Goal: Task Accomplishment & Management: Complete application form

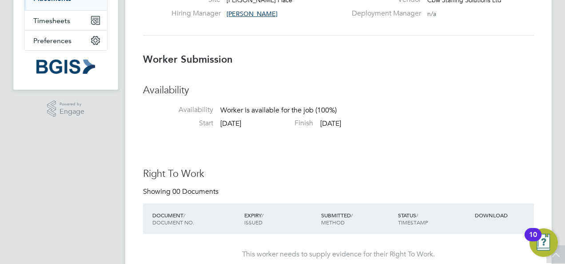
scroll to position [54, 0]
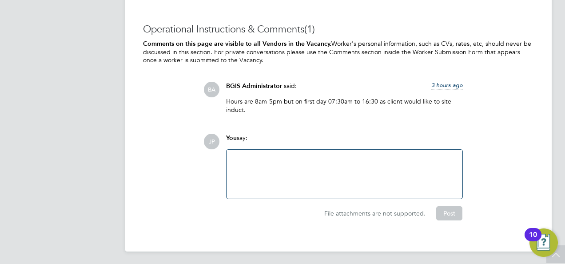
scroll to position [26, 62]
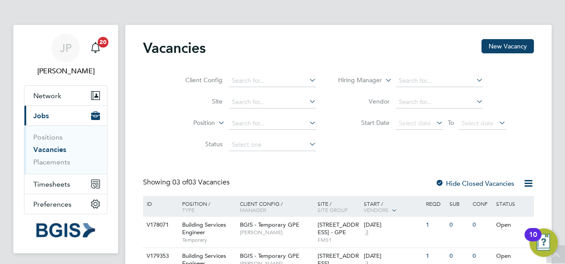
scroll to position [78, 0]
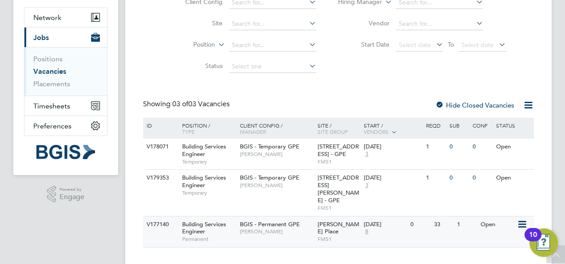
click at [280, 221] on div "BGIS - Permanent GPE Jasmin Padmore" at bounding box center [277, 227] width 78 height 23
click at [289, 228] on span "[PERSON_NAME]" at bounding box center [276, 231] width 73 height 7
click at [287, 223] on div "BGIS - Permanent GPE Jasmin Padmore" at bounding box center [277, 227] width 78 height 23
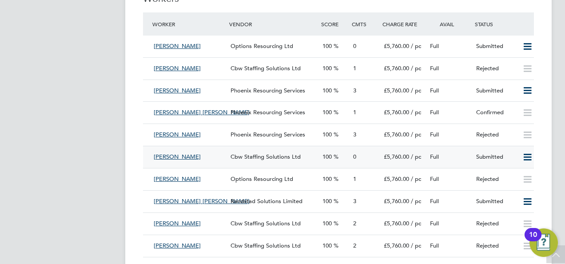
click at [523, 157] on icon at bounding box center [527, 157] width 11 height 7
click at [194, 158] on div "Ben Hanley" at bounding box center [188, 157] width 77 height 15
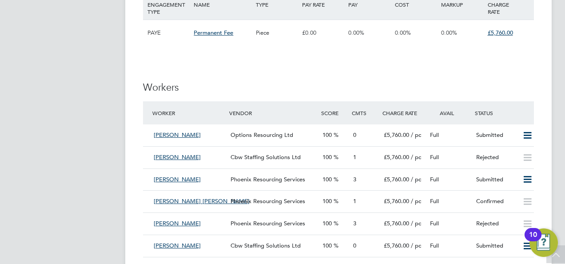
click at [466, 246] on div "Full" at bounding box center [450, 246] width 46 height 15
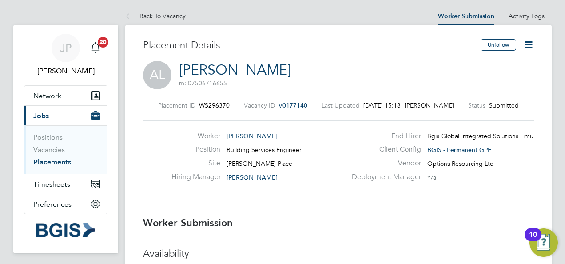
drag, startPoint x: 382, startPoint y: 2, endPoint x: 326, endPoint y: 215, distance: 220.6
click at [325, 218] on h3 "Worker Submission" at bounding box center [338, 223] width 391 height 13
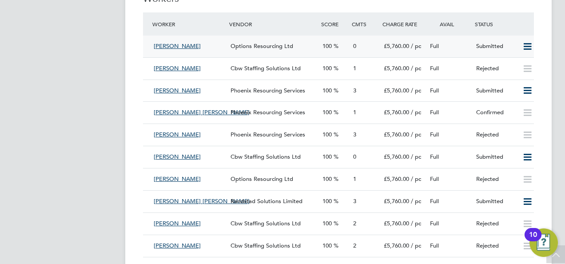
click at [450, 45] on div "Full" at bounding box center [450, 46] width 46 height 15
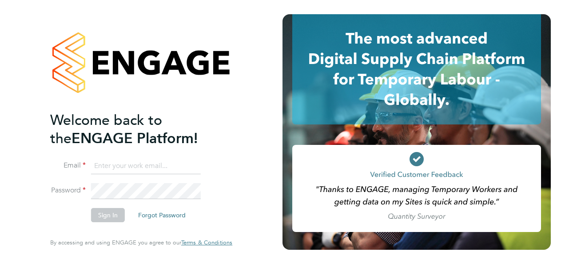
type input "[EMAIL_ADDRESS][PERSON_NAME][DOMAIN_NAME]"
click at [105, 215] on button "Sign In" at bounding box center [108, 215] width 34 height 14
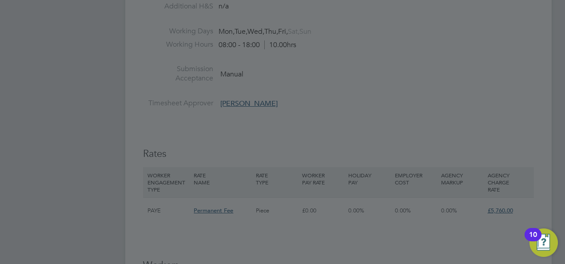
click at [413, 148] on div at bounding box center [282, 132] width 565 height 264
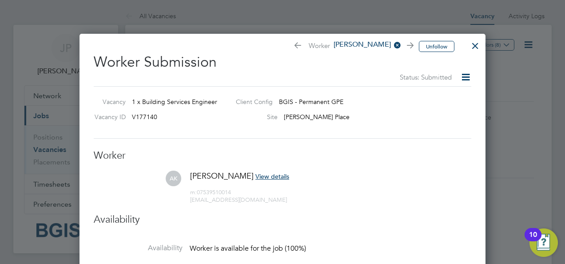
click at [255, 173] on span "View details" at bounding box center [272, 176] width 34 height 8
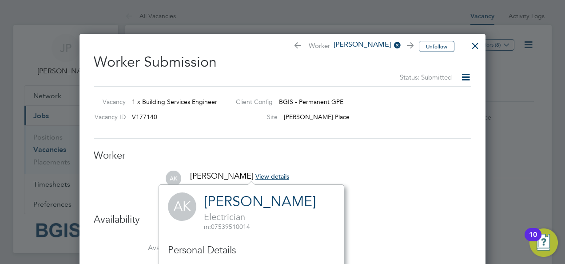
click at [476, 46] on div at bounding box center [475, 44] width 16 height 16
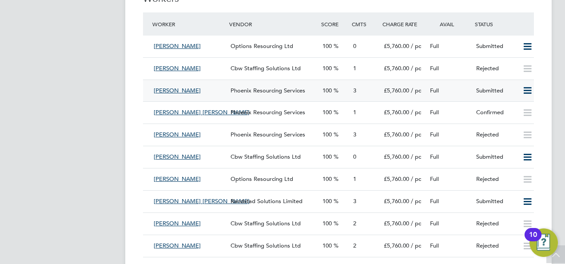
click at [462, 89] on div "Full" at bounding box center [450, 91] width 46 height 15
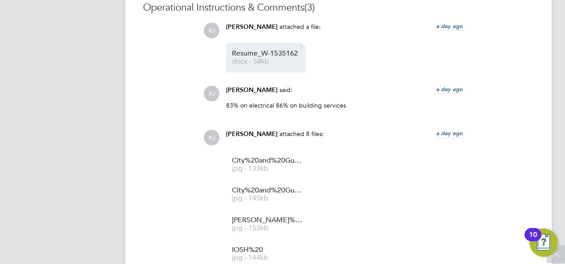
click at [266, 49] on li "Resume_W-1535162 docx - 58kb" at bounding box center [266, 58] width 80 height 30
click at [277, 58] on link "Resume_W-1535162 docx - 58kb" at bounding box center [267, 57] width 71 height 15
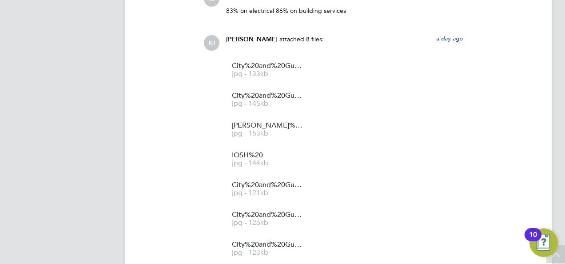
scroll to position [844, 0]
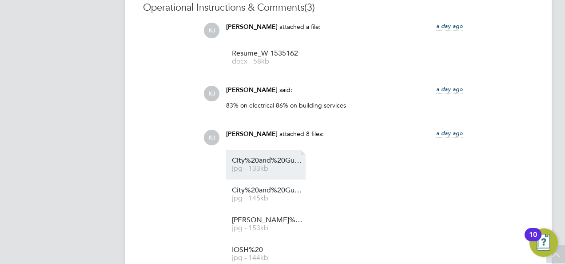
click at [274, 165] on span "jpg - 133kb" at bounding box center [267, 168] width 71 height 7
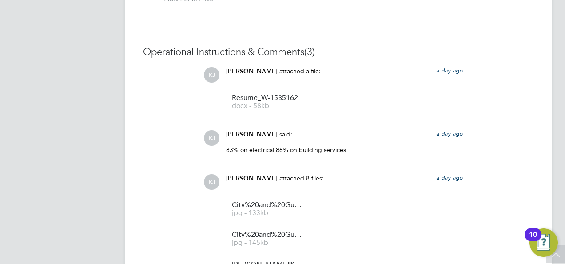
scroll to position [889, 0]
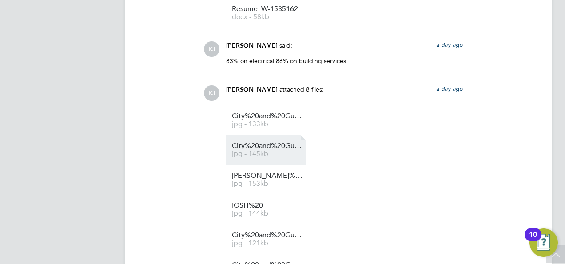
click at [263, 145] on span "City%20and%20Guilds%20Level%203%20Inspection%20and%20Testing%20" at bounding box center [267, 146] width 71 height 7
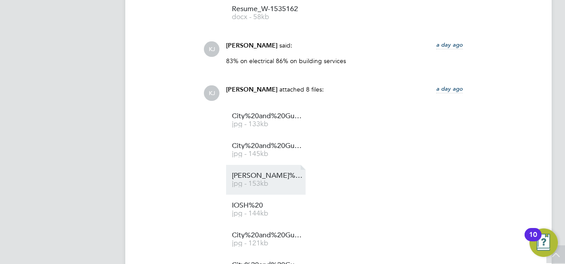
click at [267, 178] on span "[PERSON_NAME]%20Training%20-%20Split%20AC%20Installation" at bounding box center [267, 175] width 71 height 7
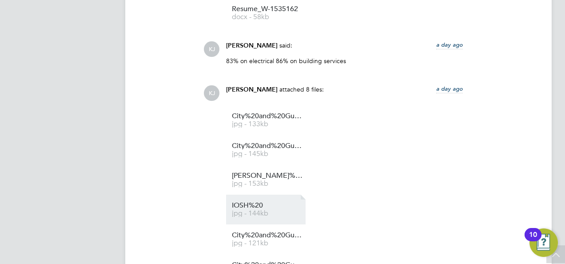
click at [254, 211] on span "jpg - 144kb" at bounding box center [267, 213] width 71 height 7
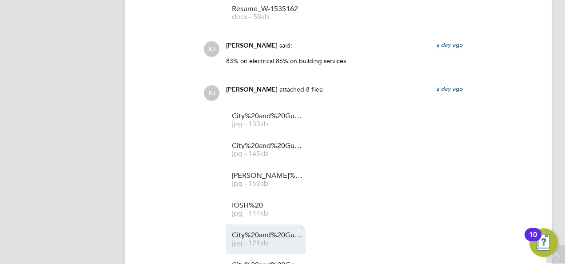
click at [266, 233] on span "City%20and%20Guilds%20Parts%201%20Electrical%20" at bounding box center [267, 235] width 71 height 7
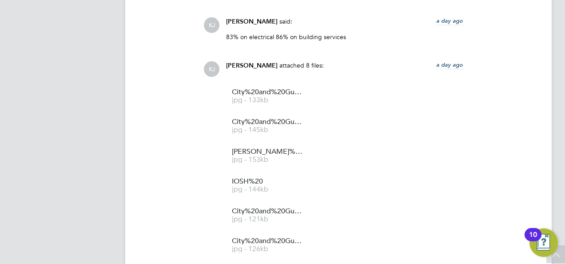
scroll to position [933, 0]
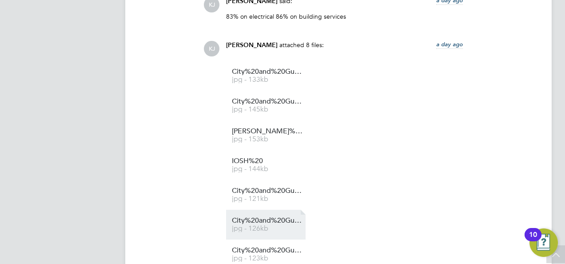
click at [277, 222] on span "City%20and%20Guilds%20Level%203%20Electrical%20Installation%20BS7671" at bounding box center [267, 220] width 71 height 7
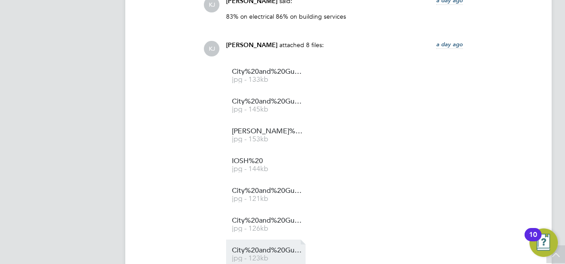
click at [260, 250] on span "City%20and%20Guilds%20Level%203%20Electrical%20Installations%2017th%20edition" at bounding box center [267, 250] width 71 height 7
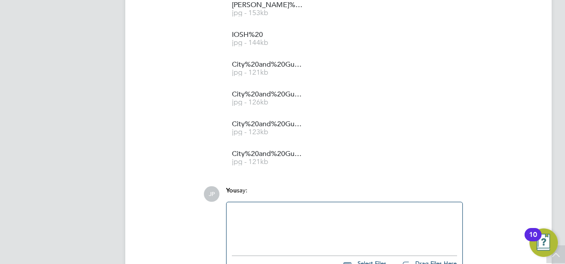
scroll to position [1111, 0]
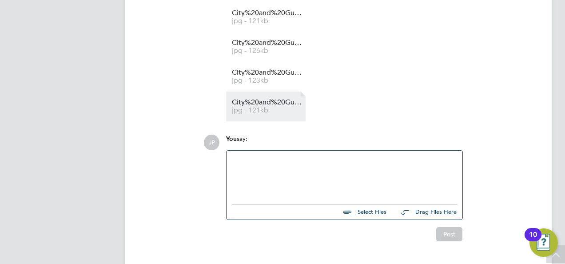
click at [276, 99] on li "City%20and%20Guilds%20Parts%202%20Electrical%20 jpg - 121kb" at bounding box center [266, 107] width 80 height 30
click at [298, 104] on span "City%20and%20Guilds%20Parts%202%20Electrical%20" at bounding box center [267, 102] width 71 height 7
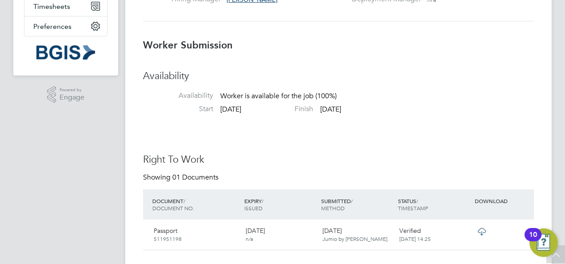
scroll to position [0, 0]
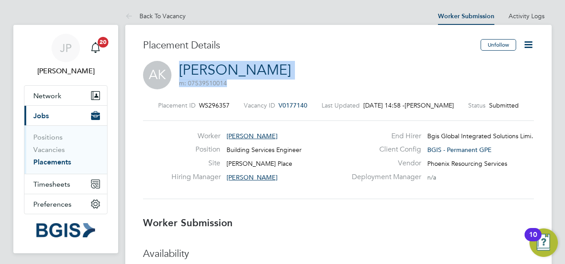
drag, startPoint x: 256, startPoint y: 73, endPoint x: 186, endPoint y: 73, distance: 70.2
click at [184, 74] on div "AK Alvin Kitson m: 07539510014" at bounding box center [338, 76] width 391 height 30
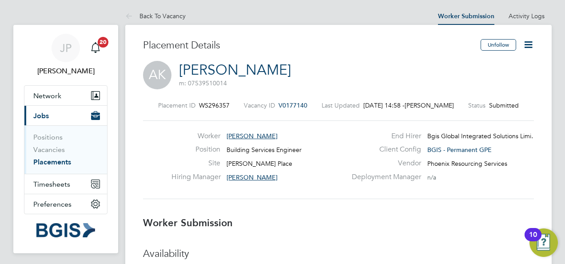
drag, startPoint x: 186, startPoint y: 73, endPoint x: 273, endPoint y: 61, distance: 87.8
click at [276, 59] on div "Placement Details" at bounding box center [308, 50] width 331 height 22
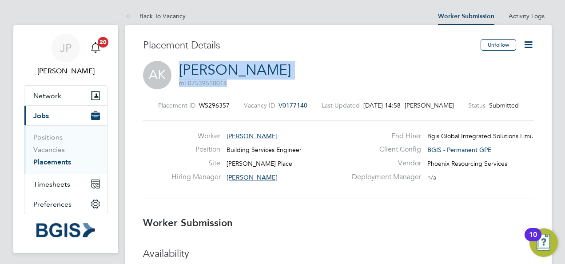
drag, startPoint x: 259, startPoint y: 68, endPoint x: 174, endPoint y: 74, distance: 85.1
click at [174, 74] on div "AK Alvin Kitson m: 07539510014" at bounding box center [338, 76] width 391 height 30
copy h2 "Alvin Kitson m: 07539510014"
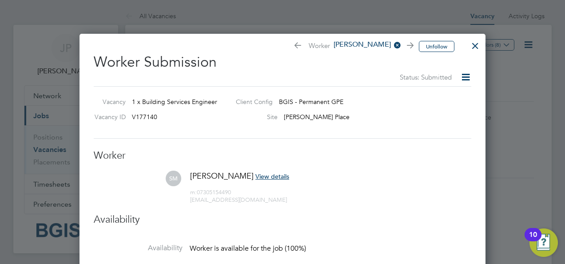
click at [476, 44] on div at bounding box center [475, 44] width 16 height 16
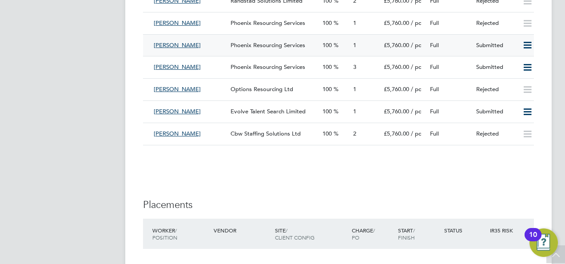
click at [464, 48] on div "Full" at bounding box center [450, 45] width 46 height 15
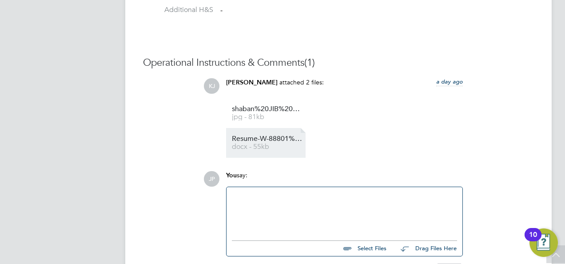
click at [278, 135] on li "Resume-W-88801%20SM docx - 55kb" at bounding box center [266, 143] width 80 height 30
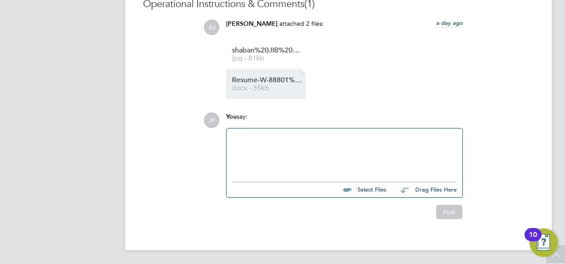
click at [263, 88] on span "docx - 55kb" at bounding box center [267, 88] width 71 height 7
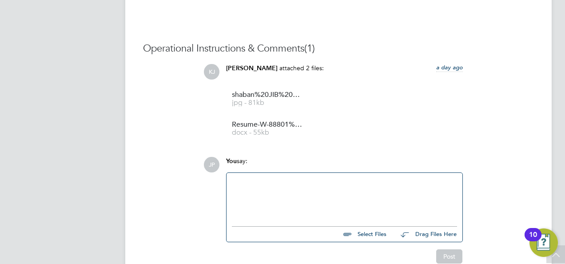
click at [274, 188] on div at bounding box center [344, 197] width 225 height 38
click at [454, 257] on button "Post" at bounding box center [449, 256] width 26 height 14
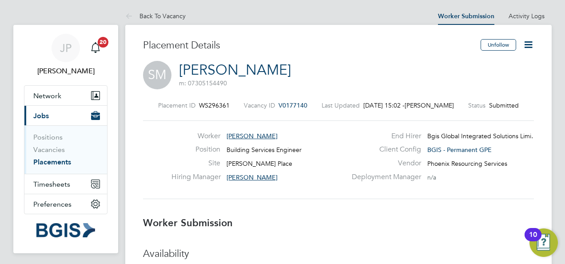
click at [529, 44] on icon at bounding box center [528, 44] width 11 height 11
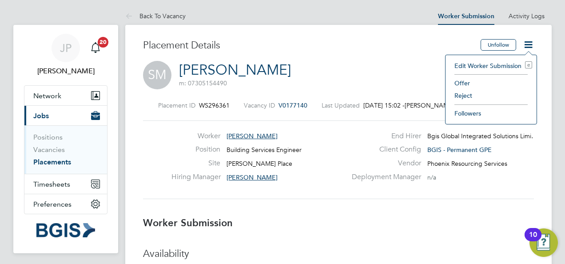
click at [465, 96] on li "Reject" at bounding box center [491, 95] width 82 height 12
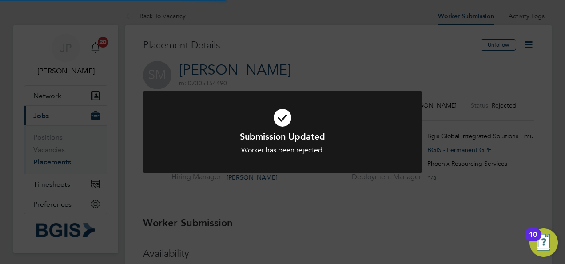
scroll to position [26, 62]
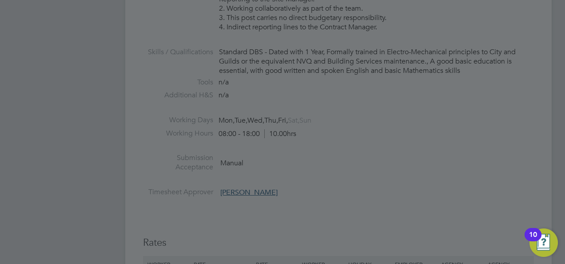
click at [343, 166] on div at bounding box center [282, 132] width 565 height 264
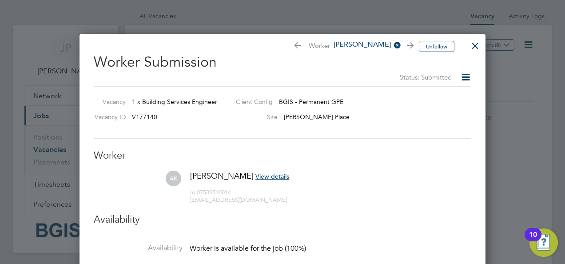
click at [474, 46] on div at bounding box center [475, 44] width 16 height 16
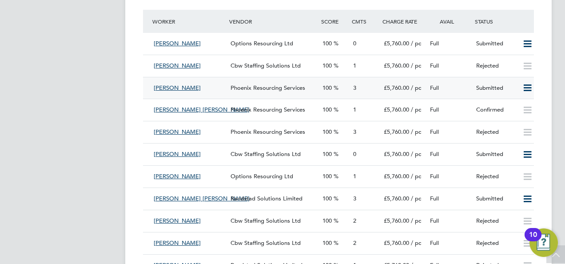
click at [457, 91] on div "Full" at bounding box center [450, 88] width 46 height 15
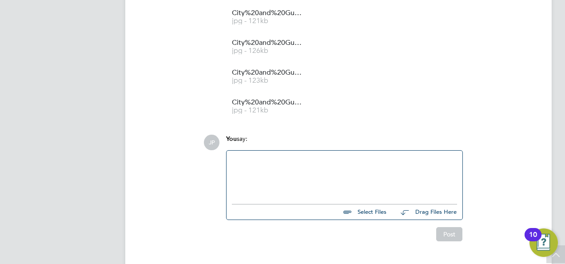
click at [297, 172] on div at bounding box center [344, 175] width 225 height 38
click at [447, 236] on button "Post" at bounding box center [449, 234] width 26 height 14
